Goal: Transaction & Acquisition: Purchase product/service

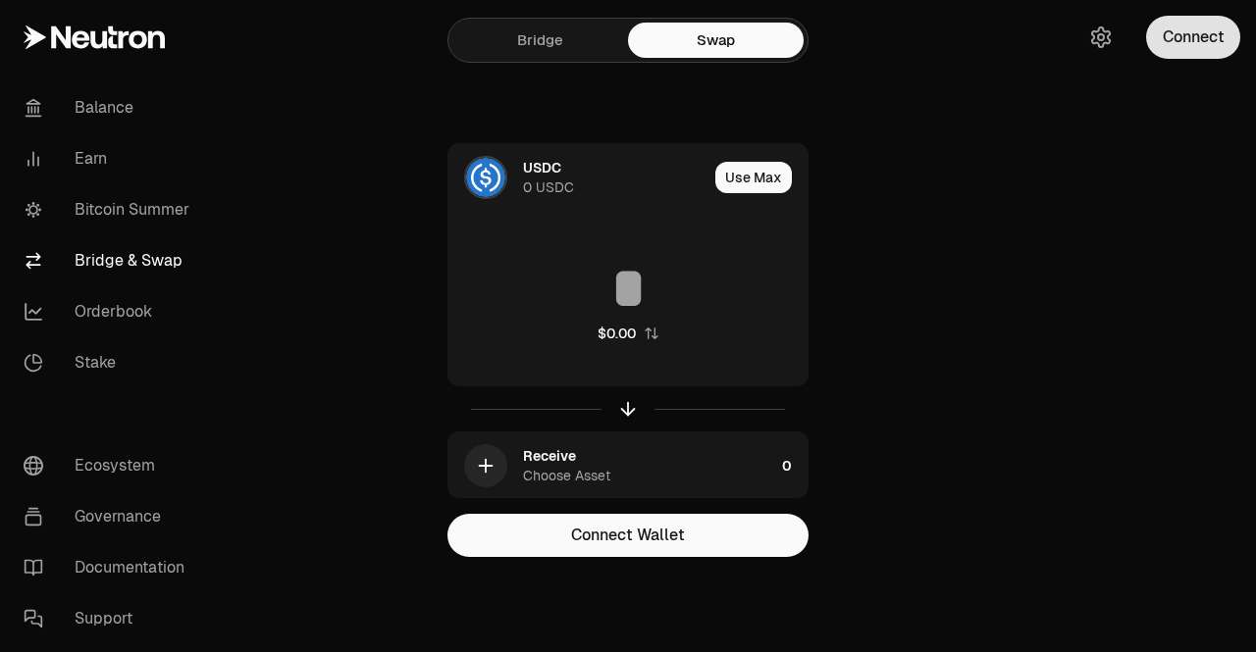
click at [1203, 32] on button "Connect" at bounding box center [1193, 37] width 94 height 43
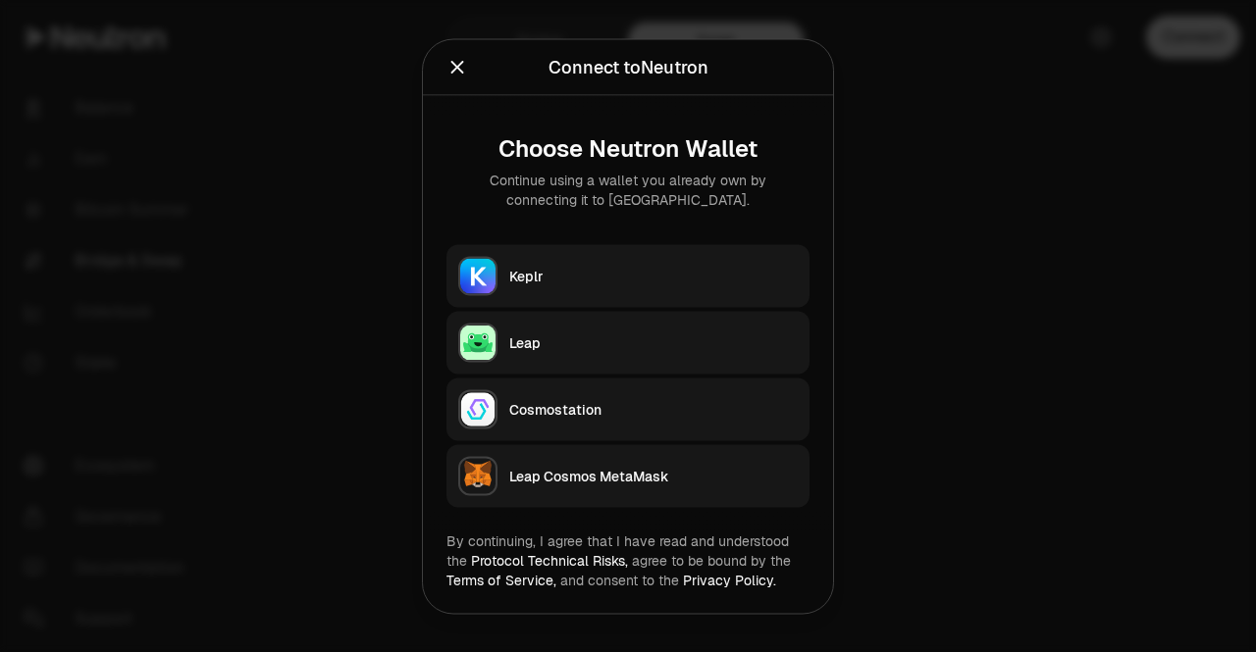
click at [540, 268] on div "Keplr" at bounding box center [653, 276] width 288 height 20
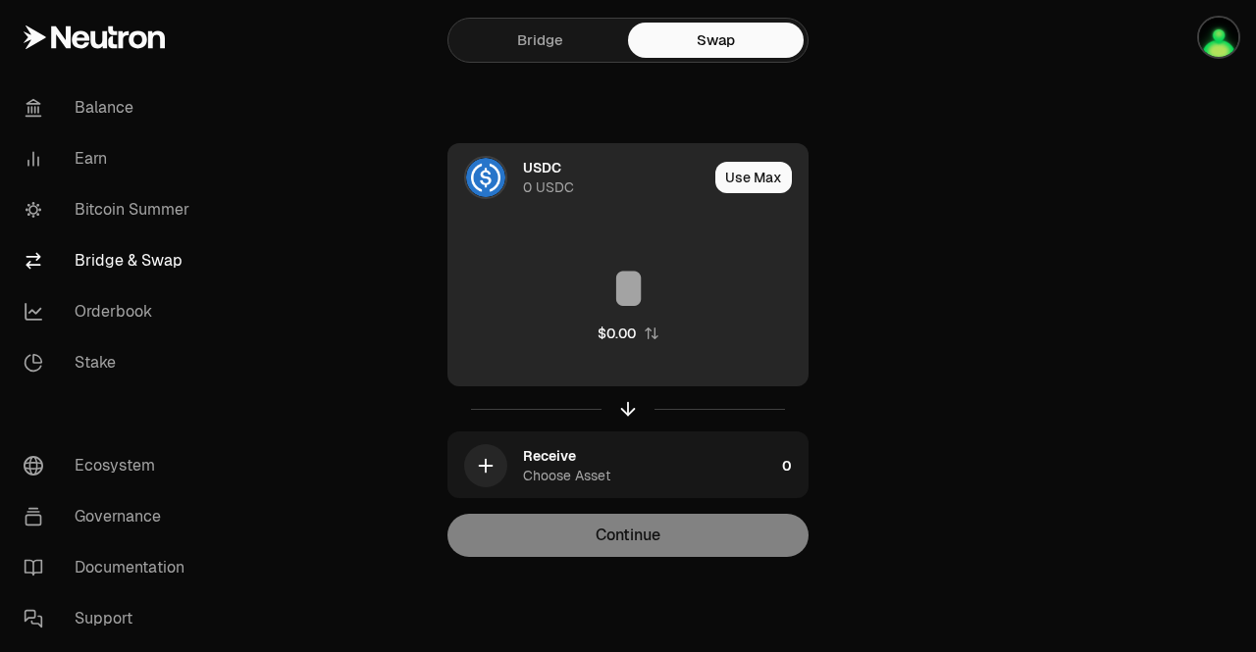
click at [564, 173] on div "USDC 0 USDC" at bounding box center [615, 177] width 184 height 39
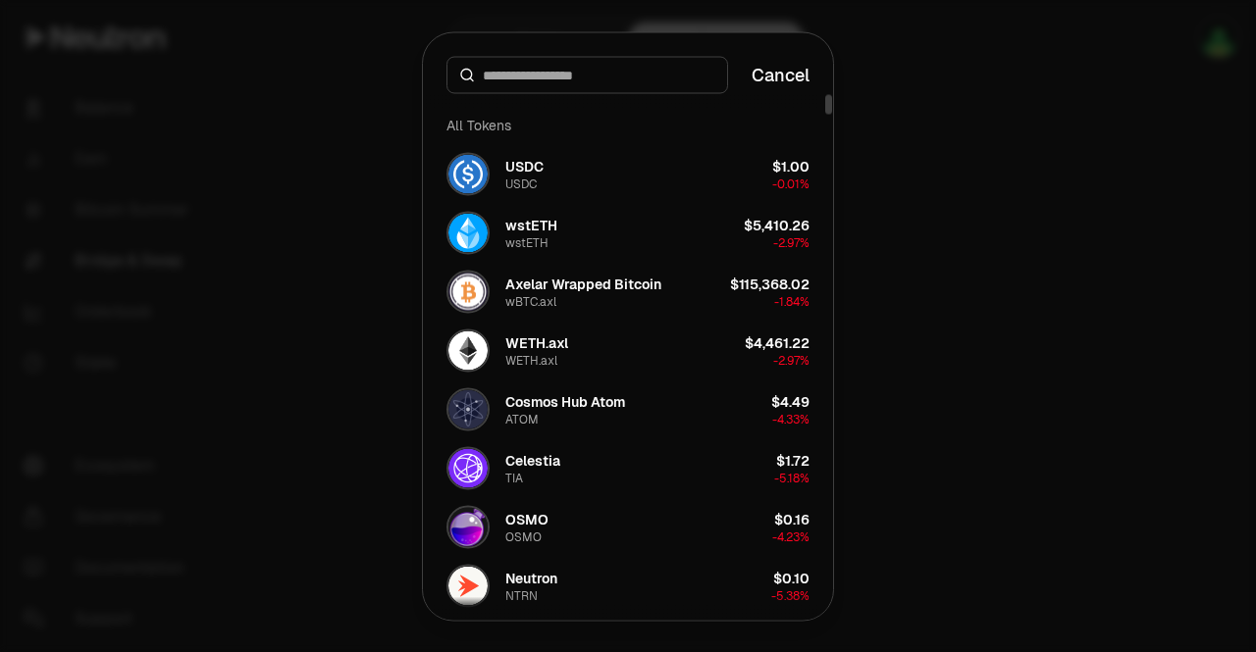
click at [775, 72] on button "Cancel" at bounding box center [780, 74] width 58 height 27
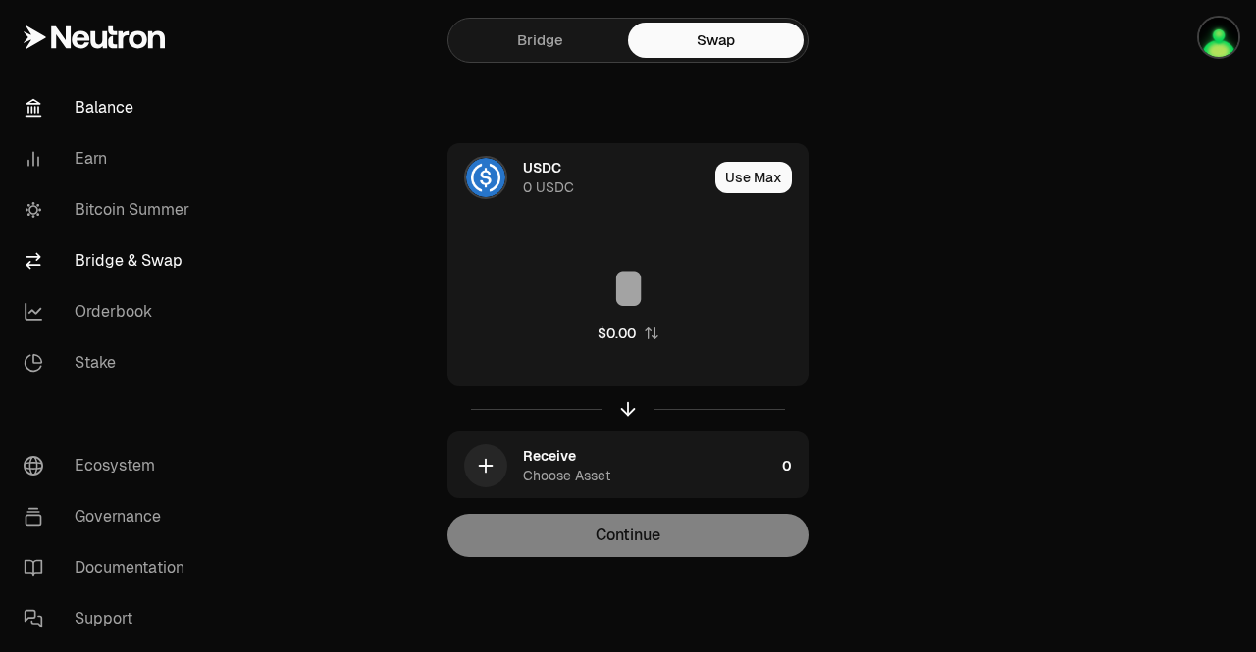
click at [118, 97] on link "Balance" at bounding box center [110, 107] width 204 height 51
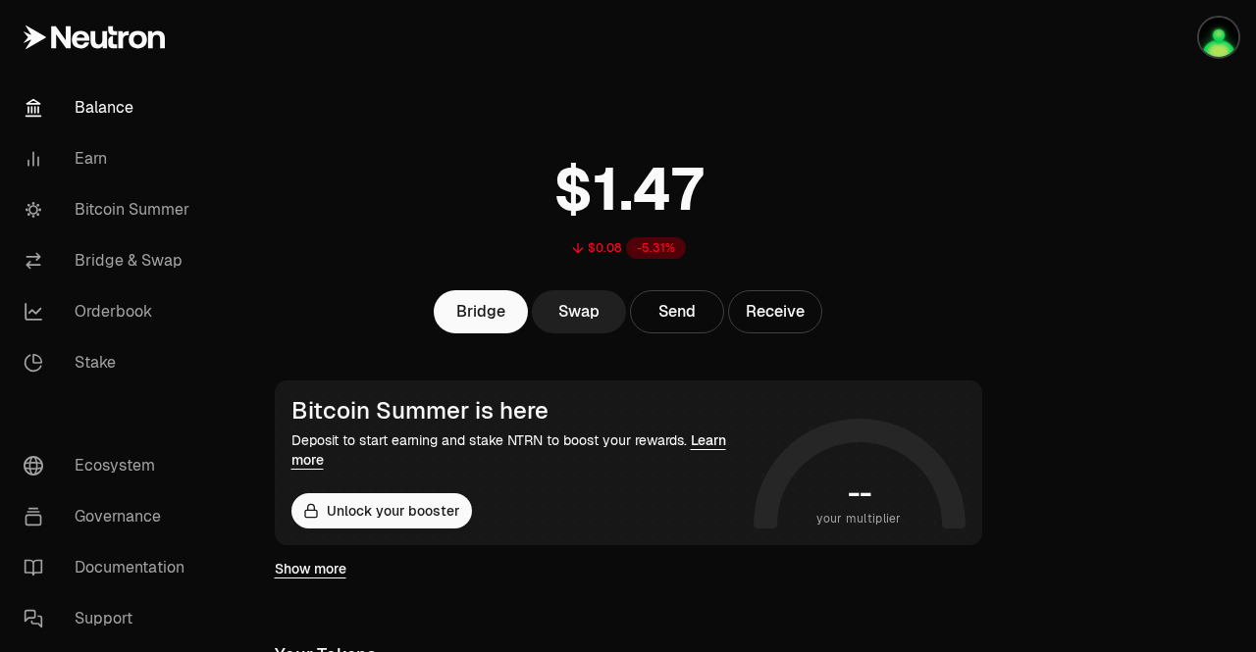
click at [573, 299] on link "Swap" at bounding box center [579, 311] width 94 height 43
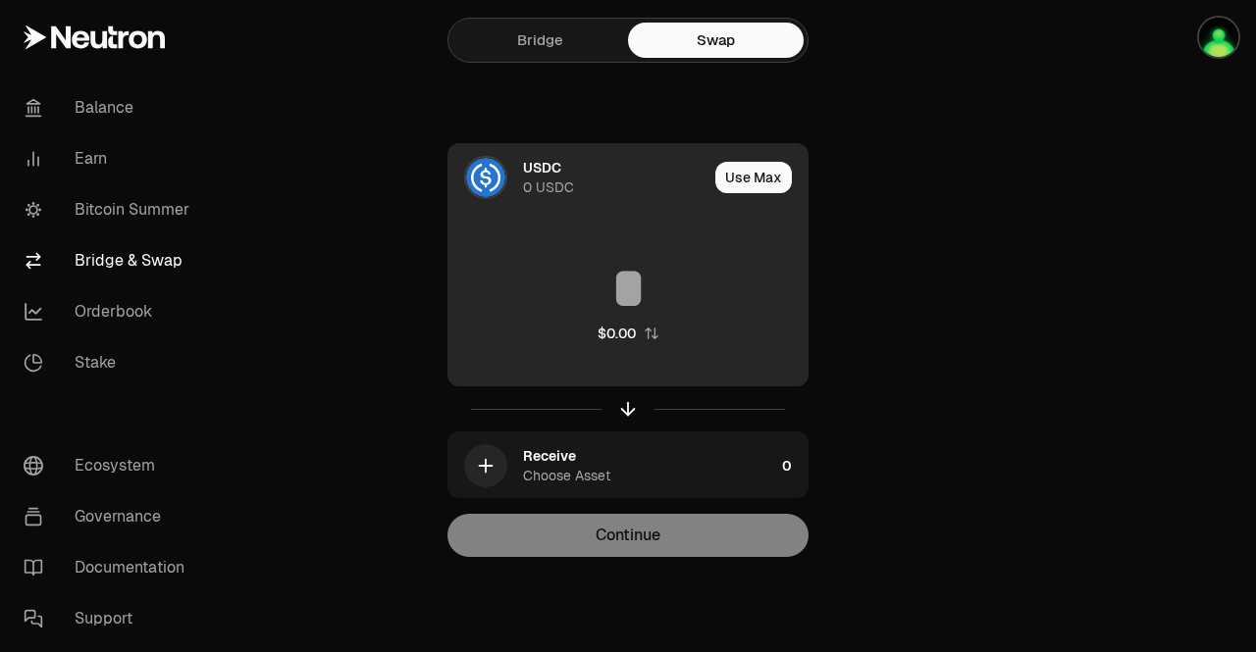
click at [557, 172] on div "USDC" at bounding box center [542, 168] width 38 height 20
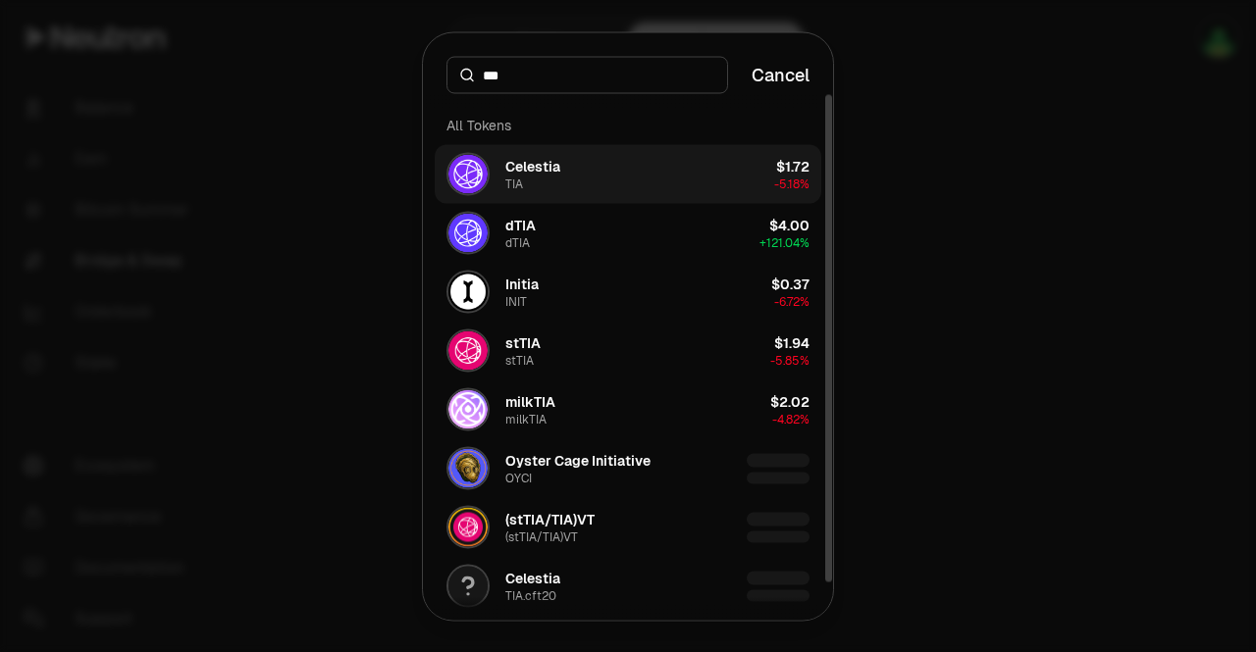
type input "***"
click at [637, 179] on button "Celestia TIA $1.72 -5.18%" at bounding box center [628, 173] width 387 height 59
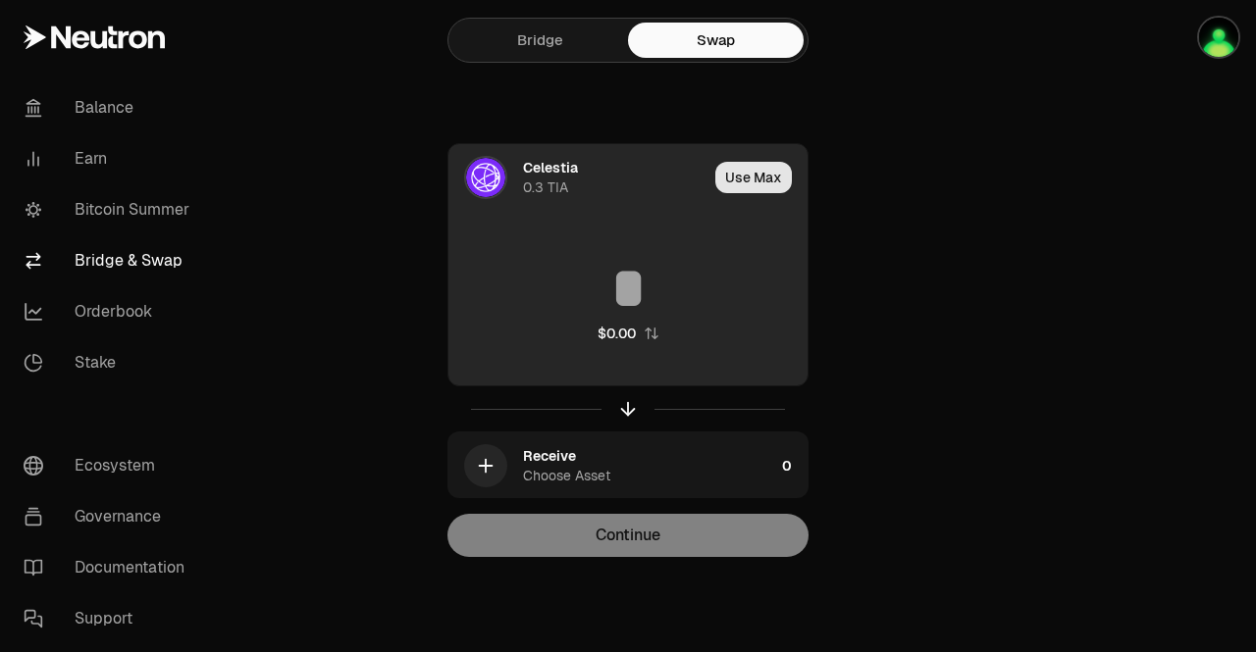
click at [771, 181] on button "Use Max" at bounding box center [753, 177] width 77 height 31
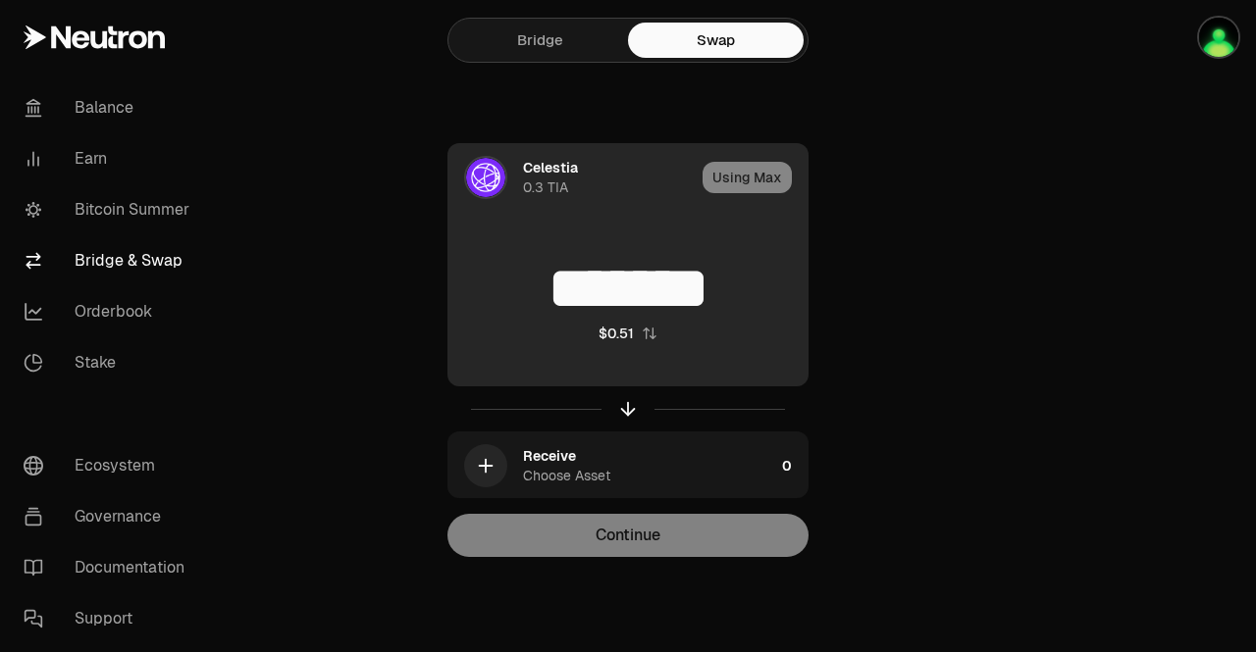
type input "*******"
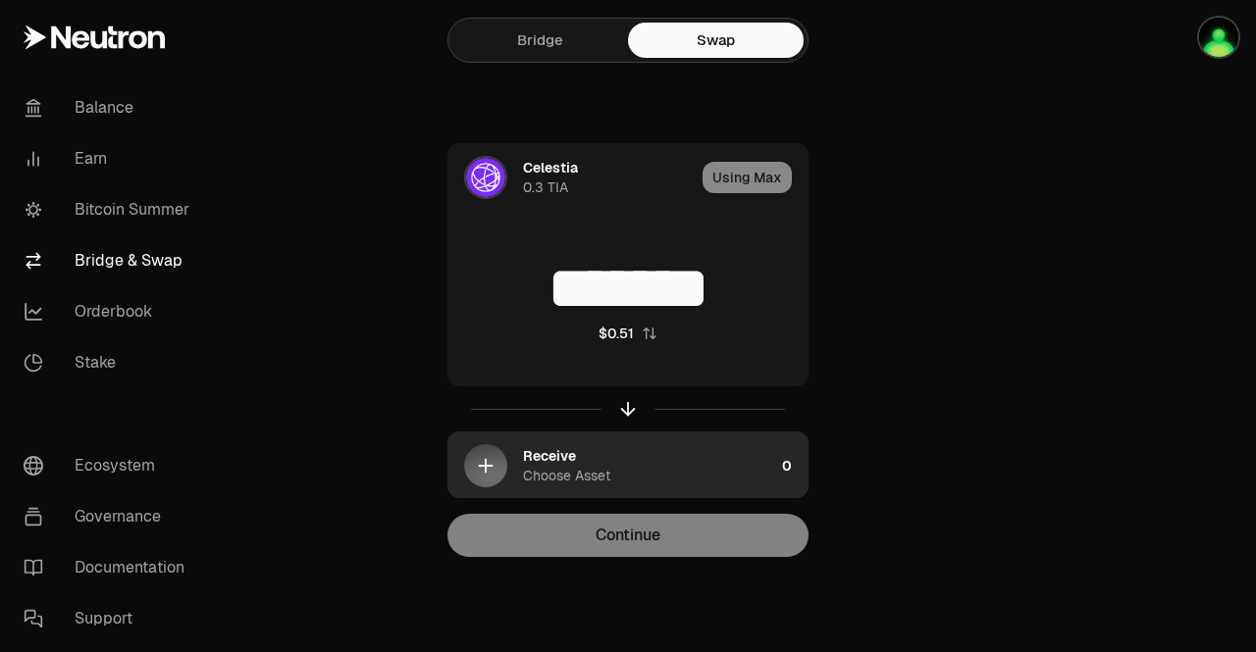
click at [655, 469] on div "Receive Choose Asset" at bounding box center [648, 465] width 251 height 39
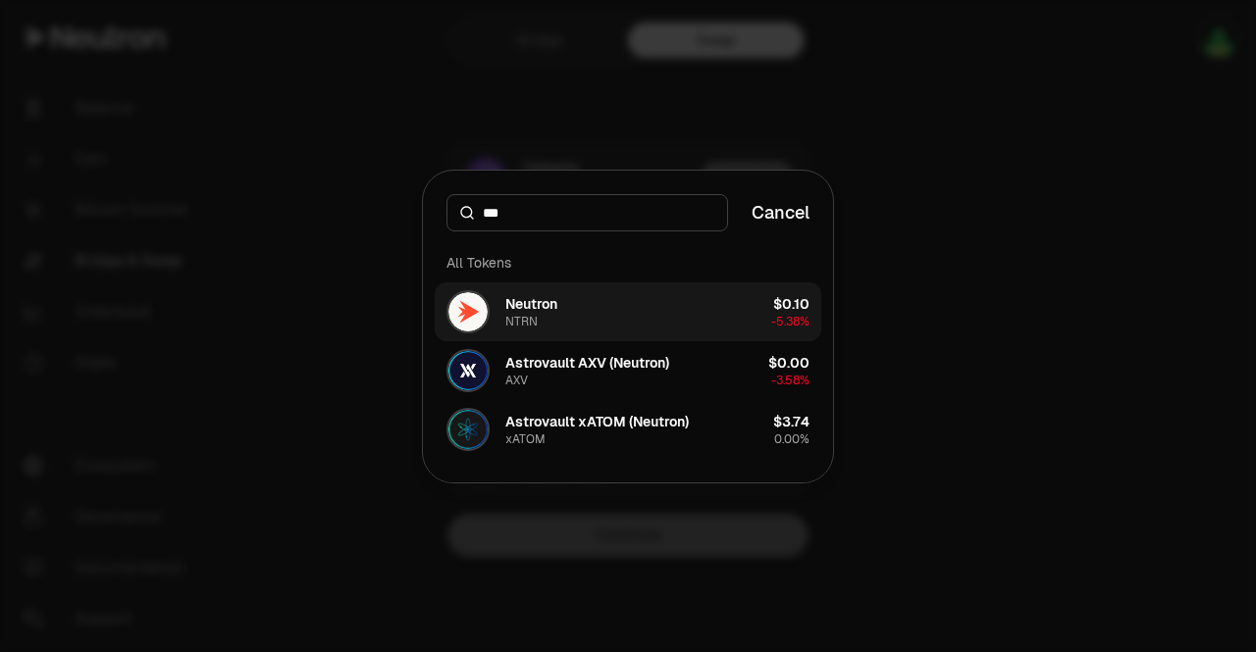
type input "***"
click at [638, 311] on button "Neutron NTRN $0.10 -5.38%" at bounding box center [628, 312] width 387 height 59
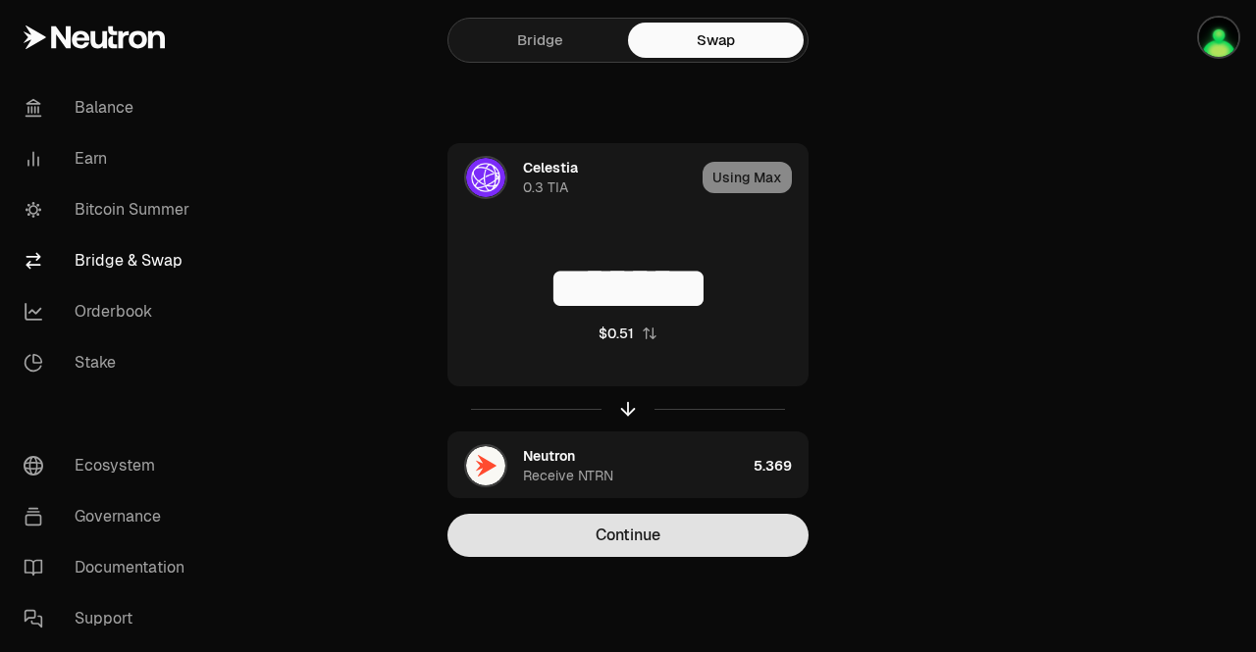
click at [656, 536] on button "Continue" at bounding box center [627, 535] width 361 height 43
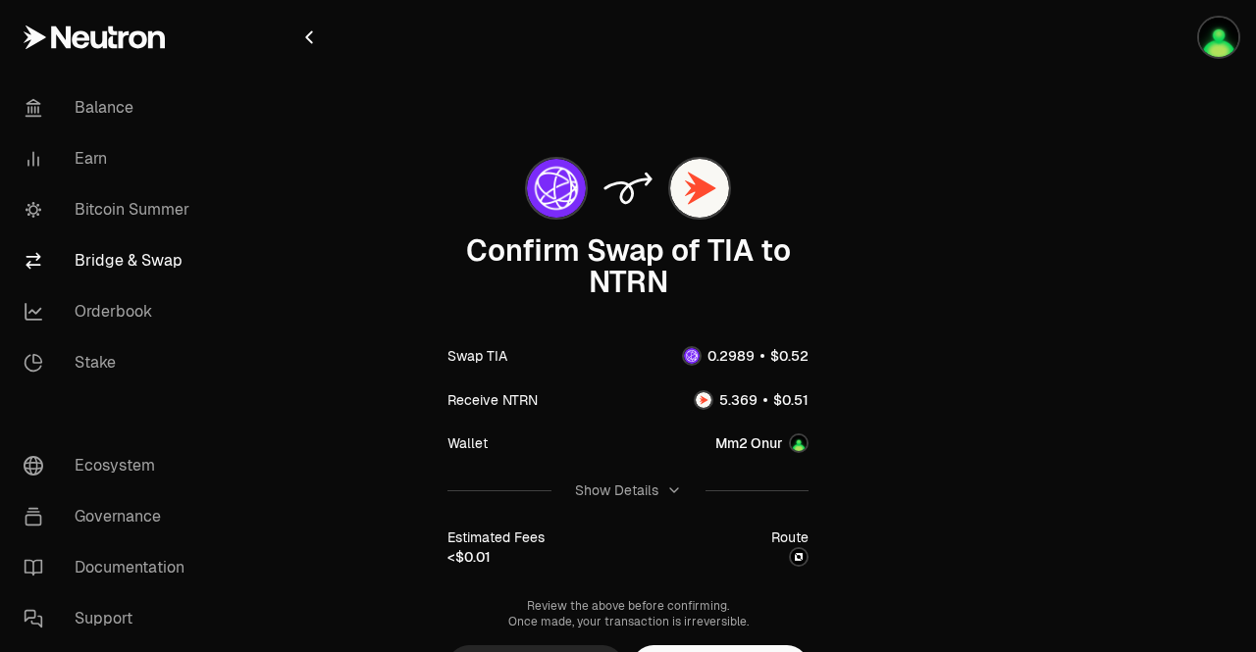
scroll to position [114, 0]
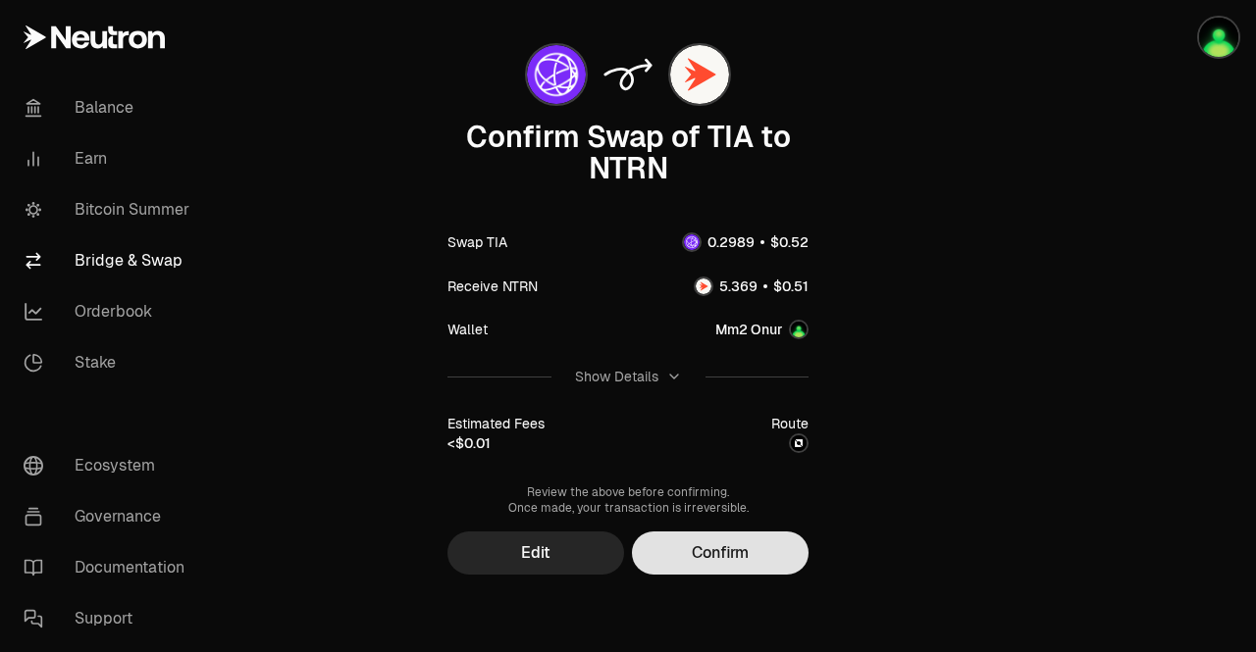
click at [765, 562] on button "Confirm" at bounding box center [720, 553] width 177 height 43
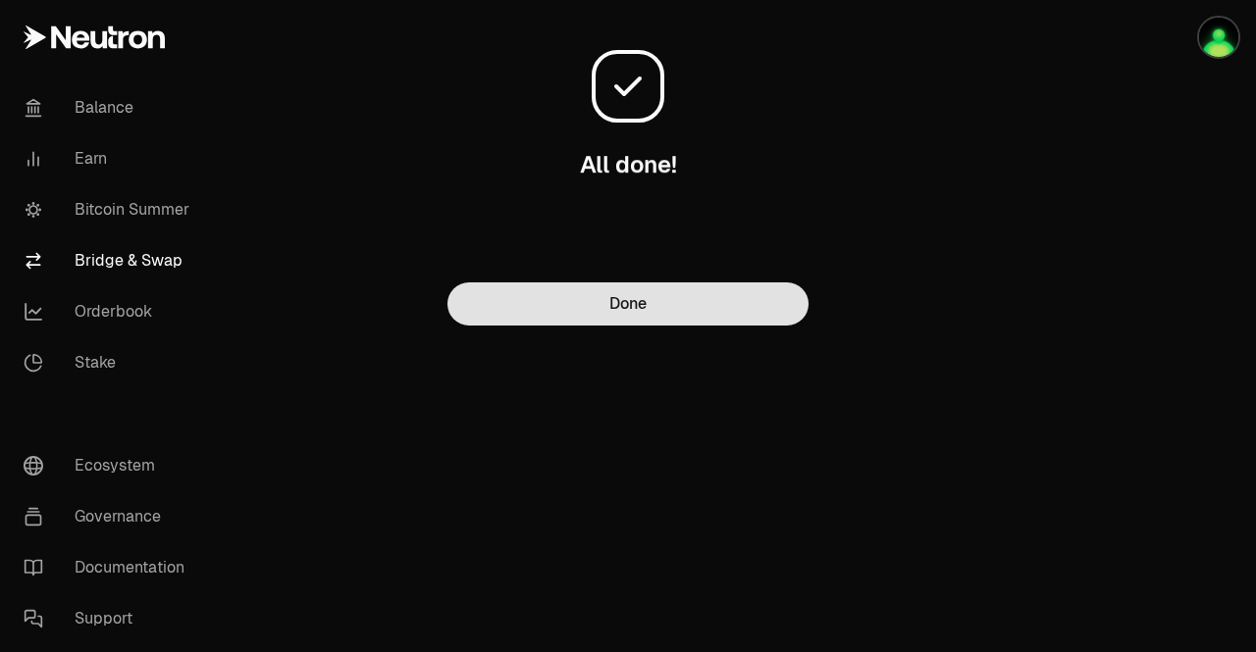
click at [573, 302] on button "Done" at bounding box center [627, 304] width 361 height 43
